Goal: Information Seeking & Learning: Learn about a topic

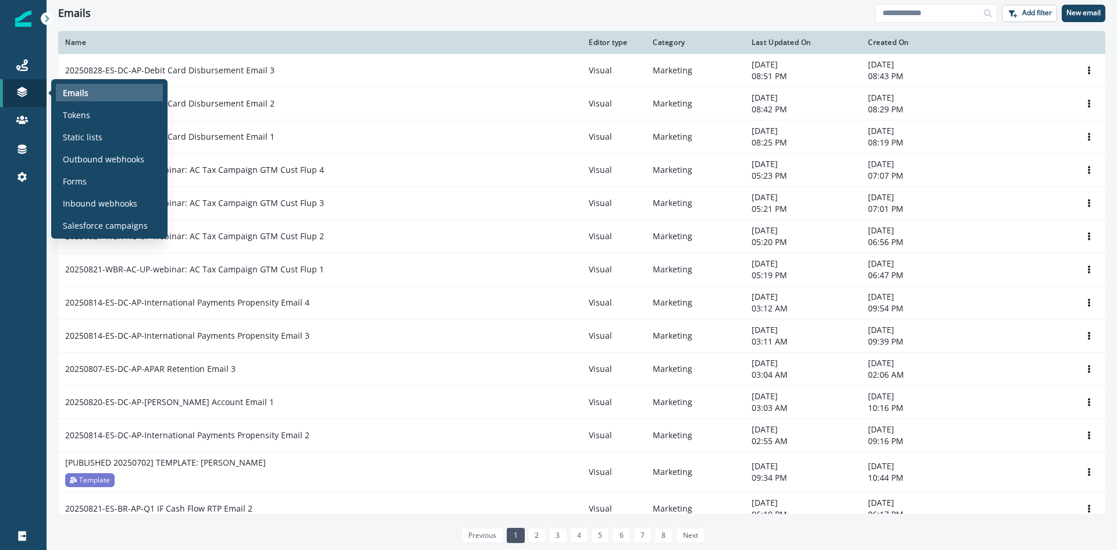
click at [84, 92] on p "Emails" at bounding box center [76, 93] width 26 height 12
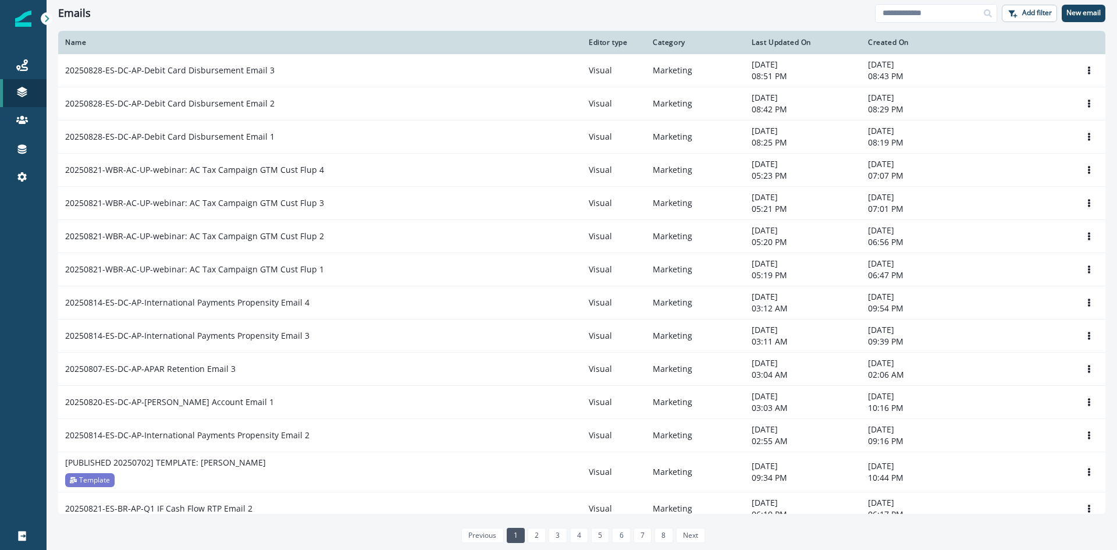
click at [236, 33] on th "Name" at bounding box center [319, 42] width 523 height 23
click at [530, 533] on link "2" at bounding box center [537, 535] width 18 height 15
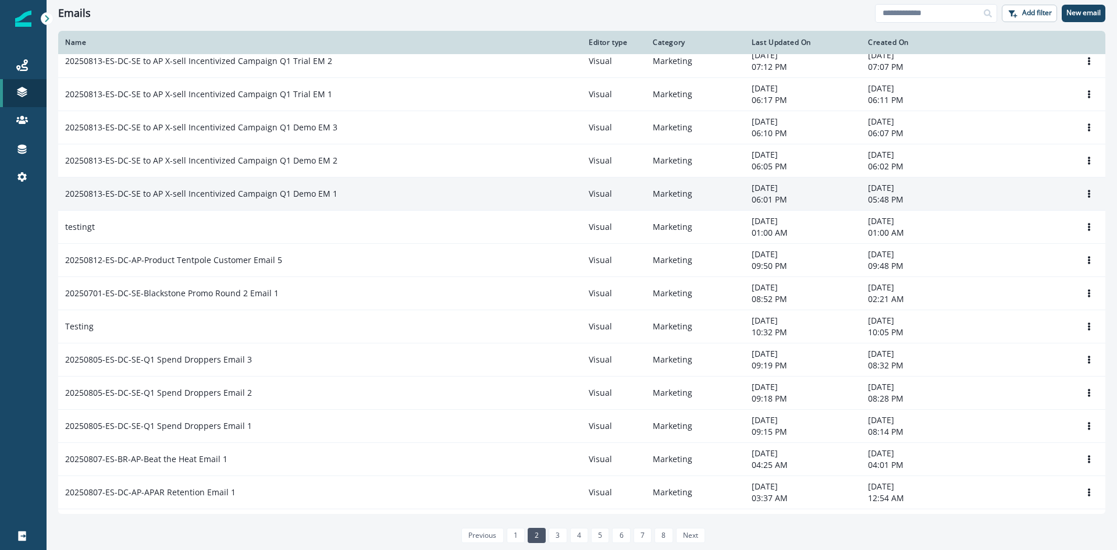
scroll to position [241, 0]
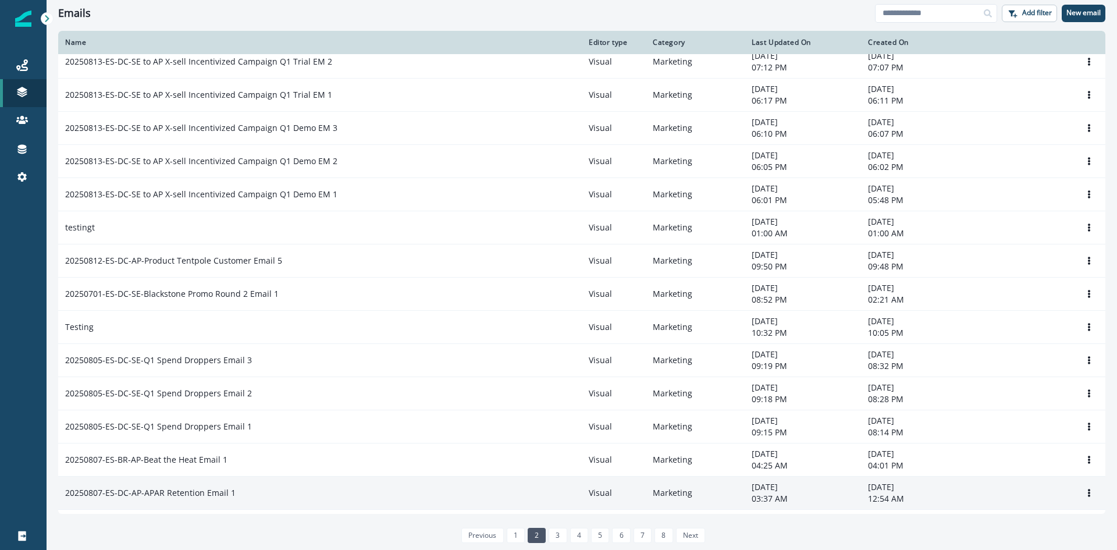
click at [176, 491] on p "20250807-ES-DC-AP-APAR Retention Email 1" at bounding box center [150, 493] width 170 height 12
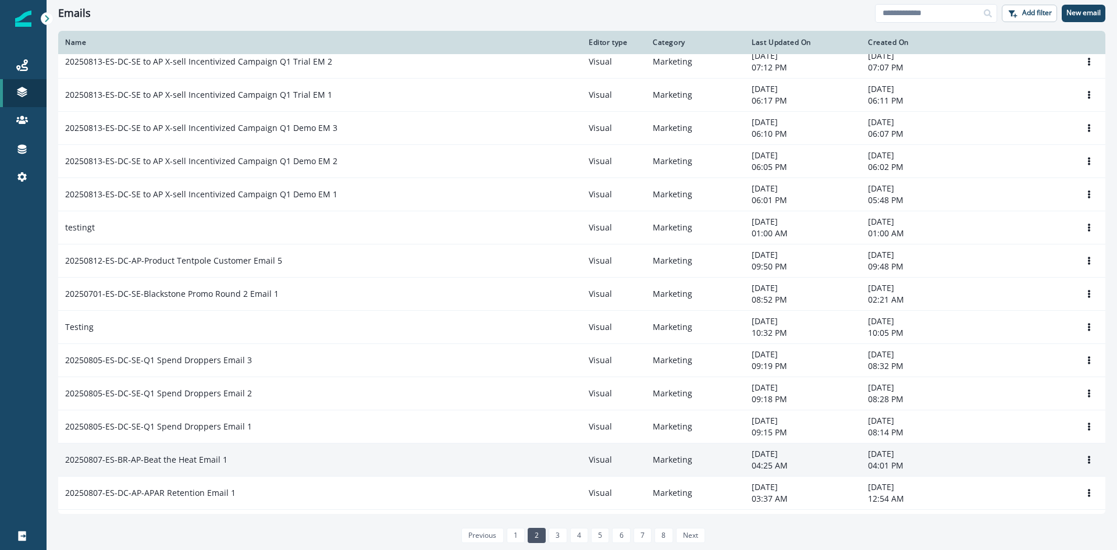
click at [172, 462] on p "20250807-ES-BR-AP-Beat the Heat Email 1" at bounding box center [146, 460] width 162 height 12
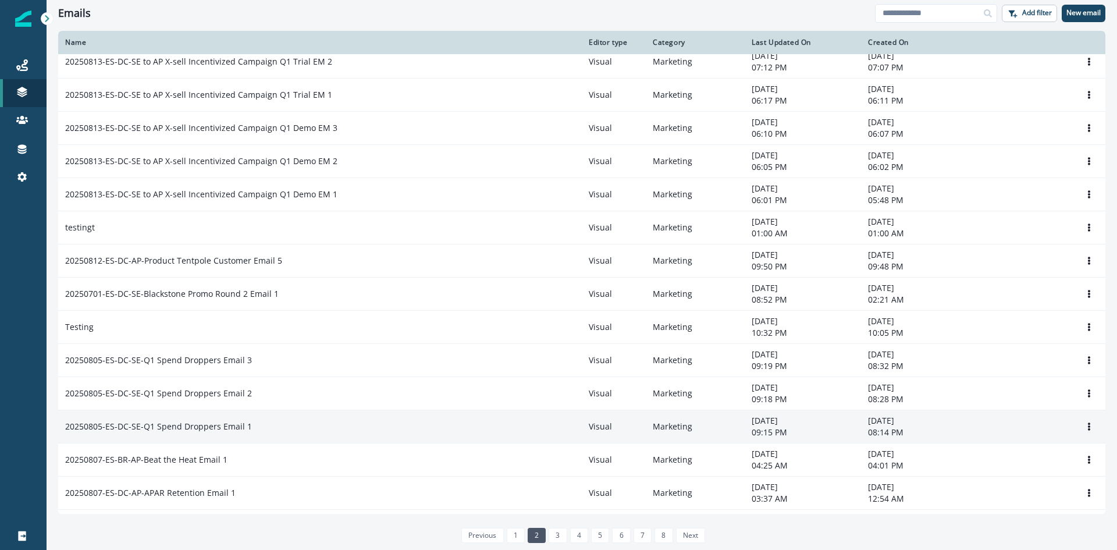
click at [163, 425] on p "20250805-ES-DC-SE-Q1 Spend Droppers Email 1" at bounding box center [158, 426] width 187 height 12
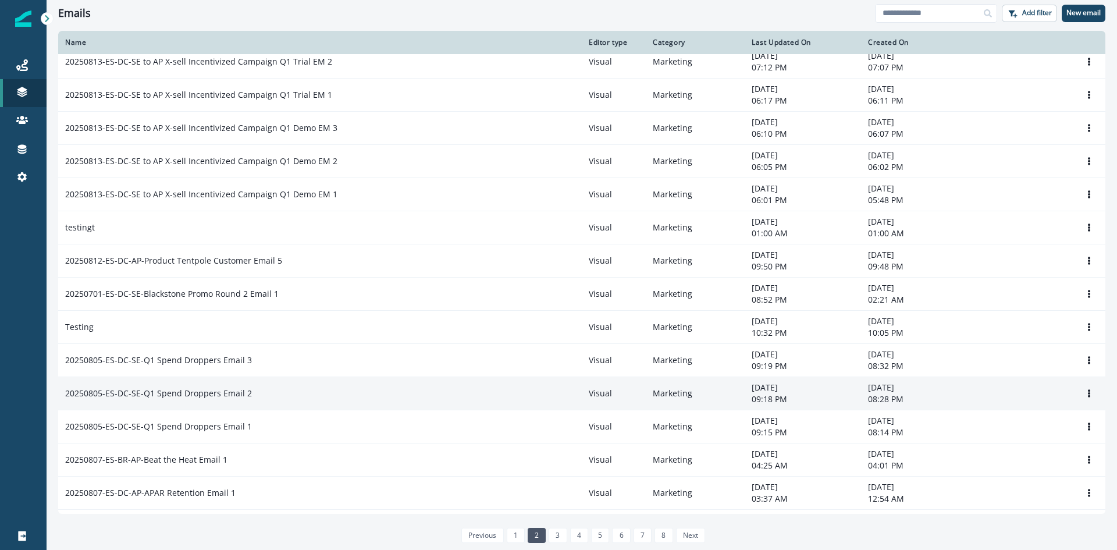
click at [152, 395] on p "20250805-ES-DC-SE-Q1 Spend Droppers Email 2" at bounding box center [158, 393] width 187 height 12
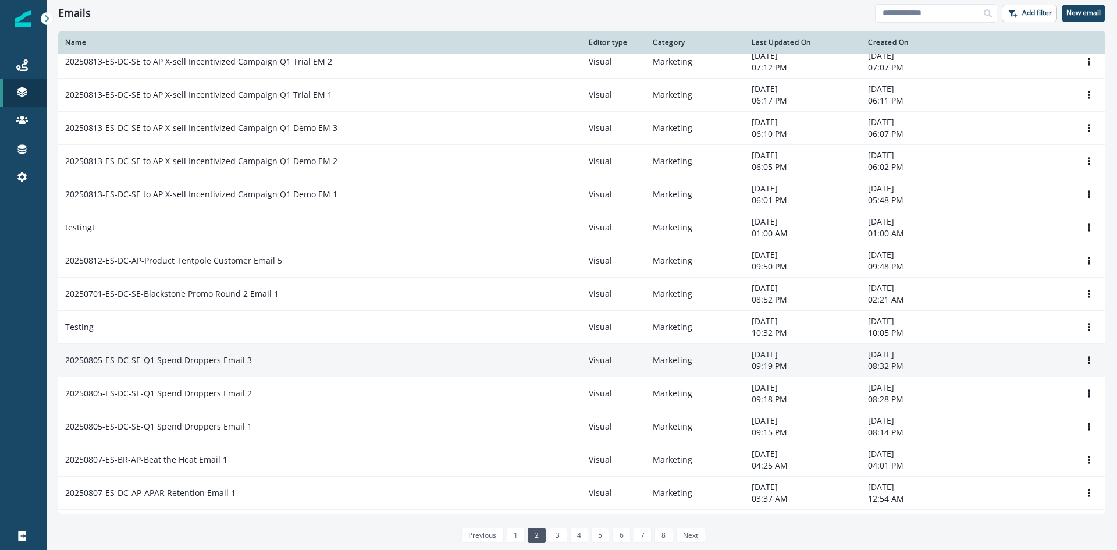
click at [130, 359] on p "20250805-ES-DC-SE-Q1 Spend Droppers Email 3" at bounding box center [158, 360] width 187 height 12
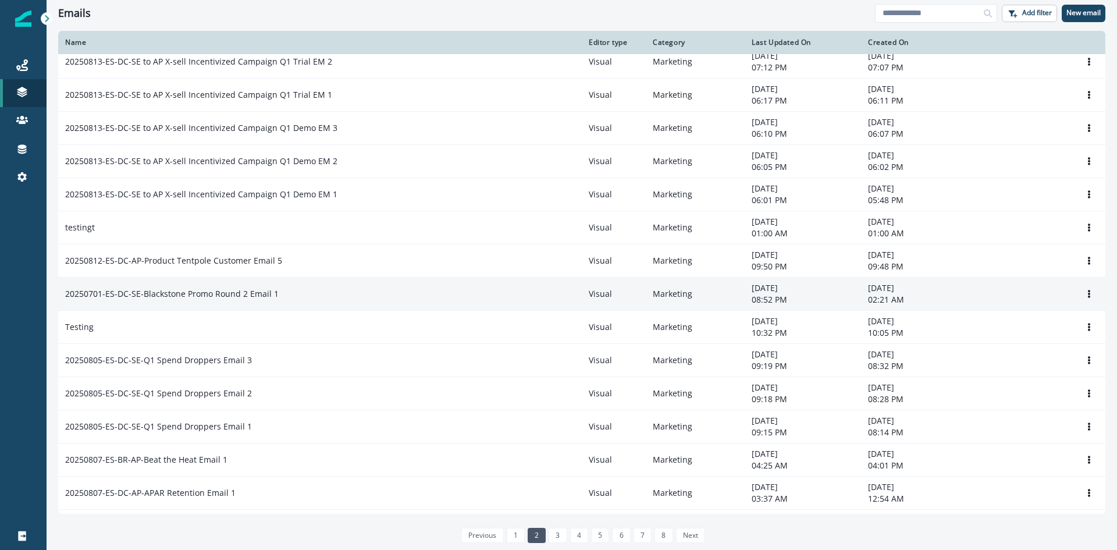
click at [108, 291] on p "20250701-ES-DC-SE-Blackstone Promo Round 2 Email 1" at bounding box center [171, 294] width 213 height 12
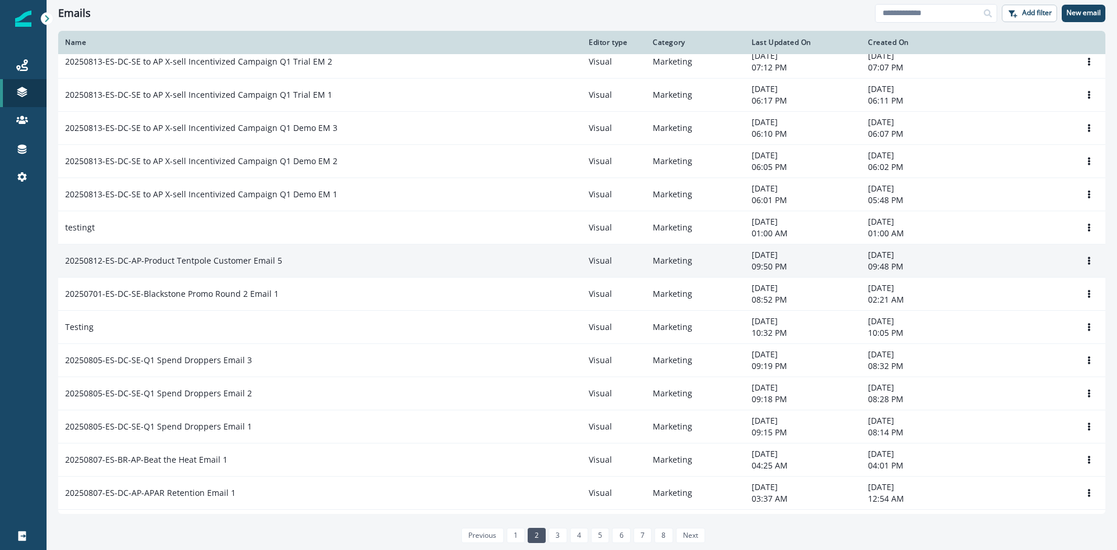
click at [113, 263] on p "20250812-ES-DC-AP-Product Tentpole Customer Email 5" at bounding box center [173, 261] width 217 height 12
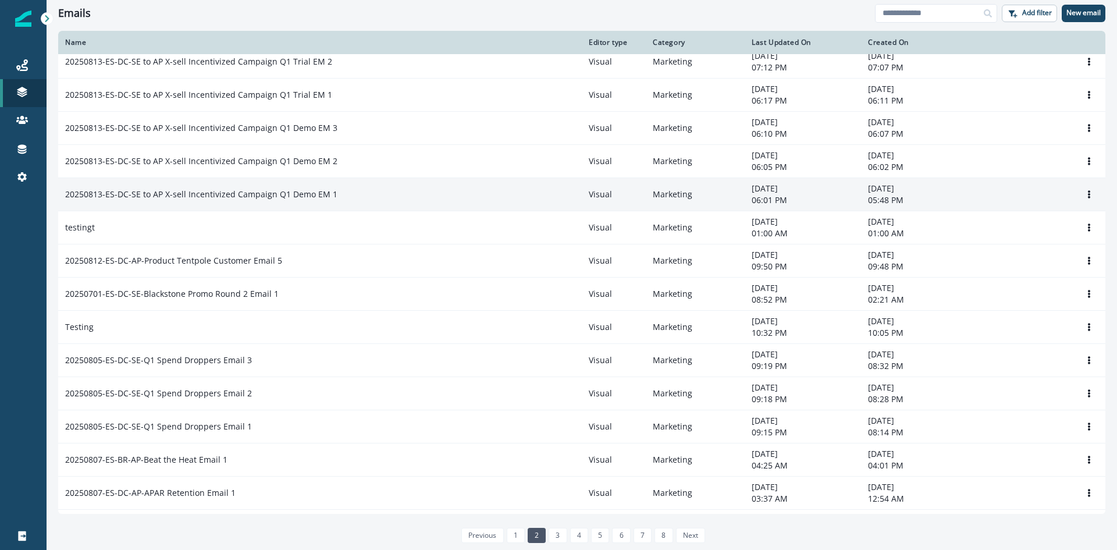
click at [110, 196] on p "20250813-ES-DC-SE to AP X-sell Incentivized Campaign Q1 Demo EM 1" at bounding box center [201, 194] width 272 height 12
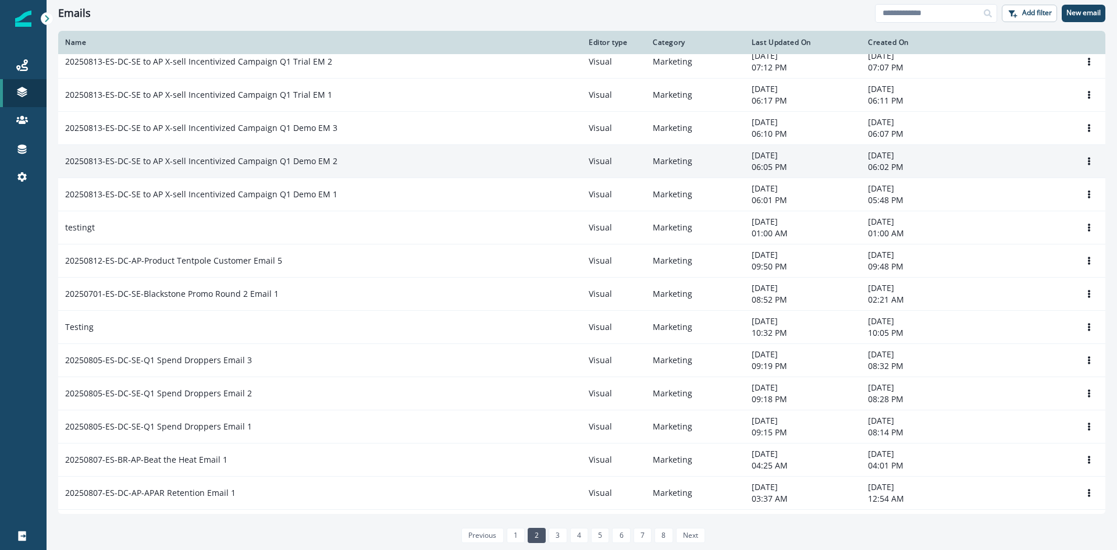
click at [110, 164] on p "20250813-ES-DC-SE to AP X-sell Incentivized Campaign Q1 Demo EM 2" at bounding box center [201, 161] width 272 height 12
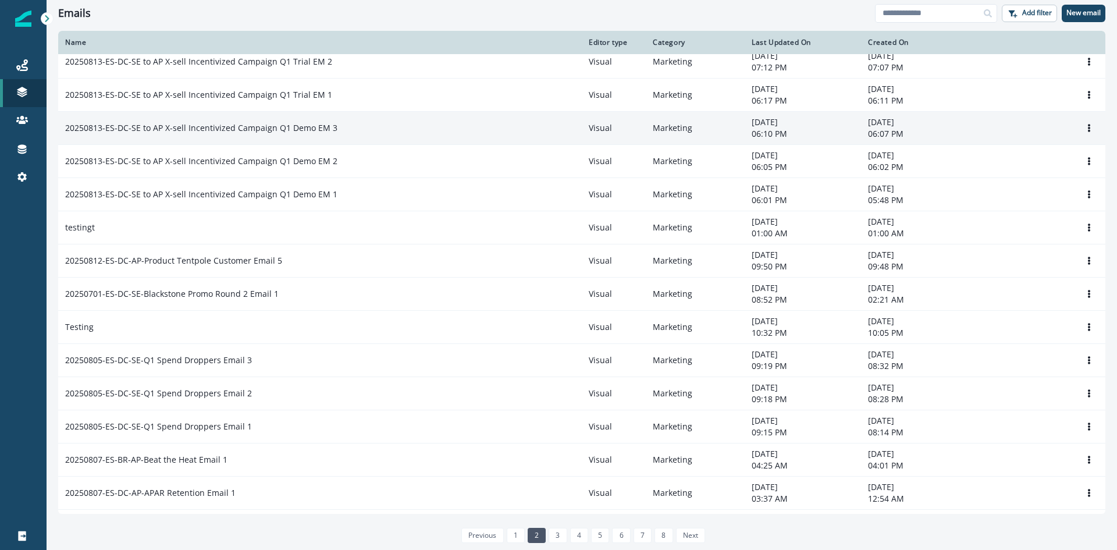
drag, startPoint x: 106, startPoint y: 126, endPoint x: 109, endPoint y: 113, distance: 13.6
click at [106, 126] on p "20250813-ES-DC-SE to AP X-sell Incentivized Campaign Q1 Demo EM 3" at bounding box center [201, 128] width 272 height 12
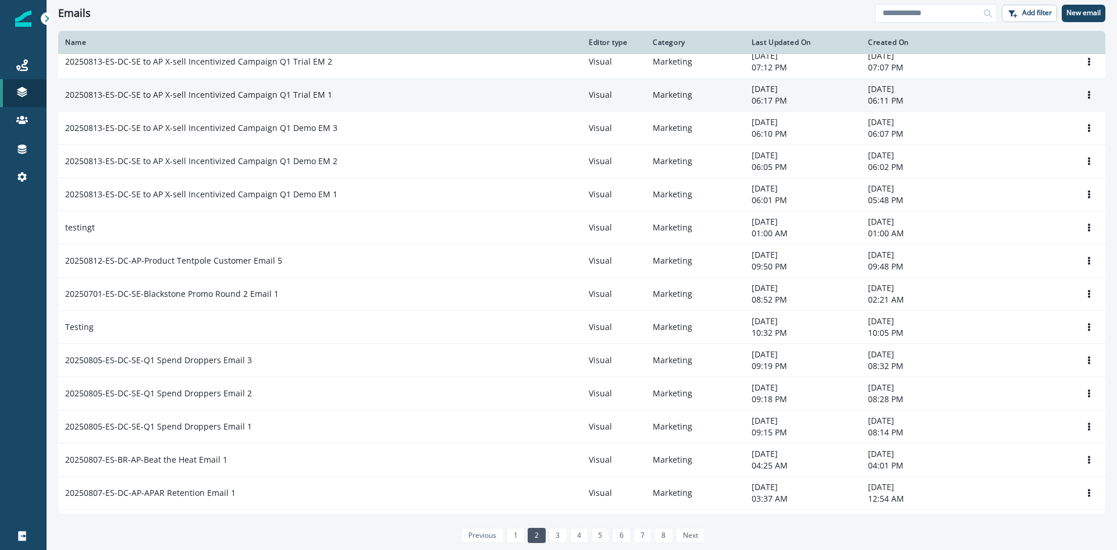
click at [110, 98] on p "20250813-ES-DC-SE to AP X-sell Incentivized Campaign Q1 Trial EM 1" at bounding box center [198, 95] width 267 height 12
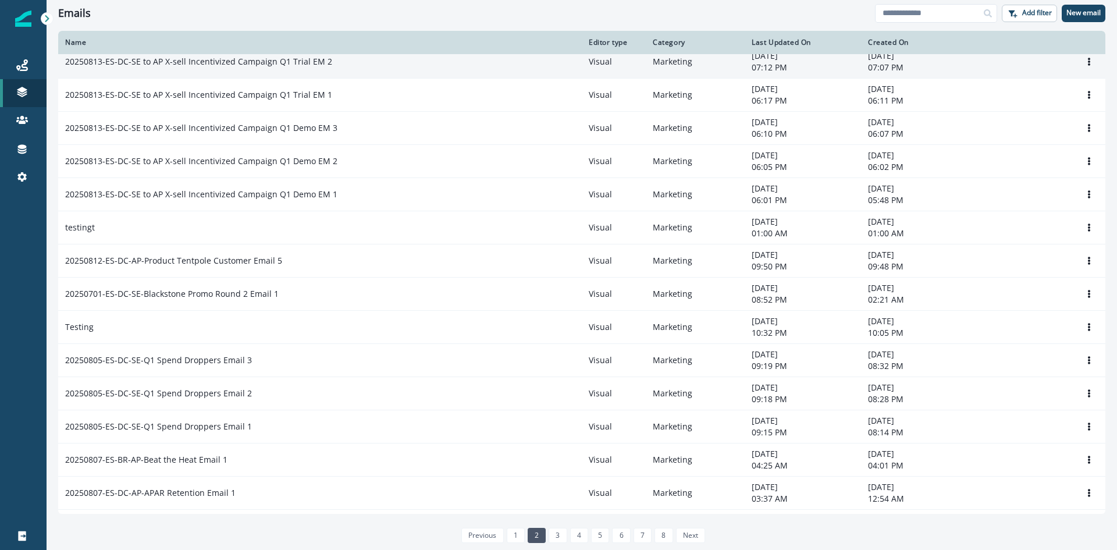
click at [126, 60] on p "20250813-ES-DC-SE to AP X-sell Incentivized Campaign Q1 Trial EM 2" at bounding box center [198, 62] width 267 height 12
